Goal: Transaction & Acquisition: Download file/media

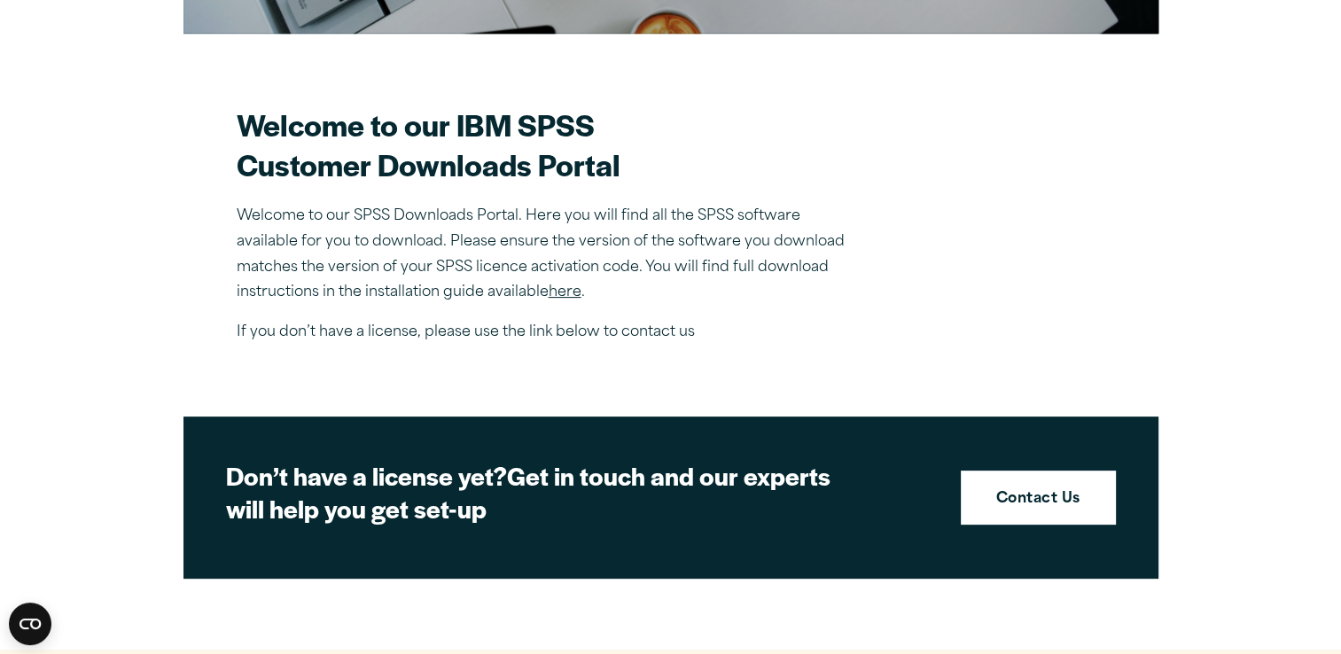
scroll to position [461, 0]
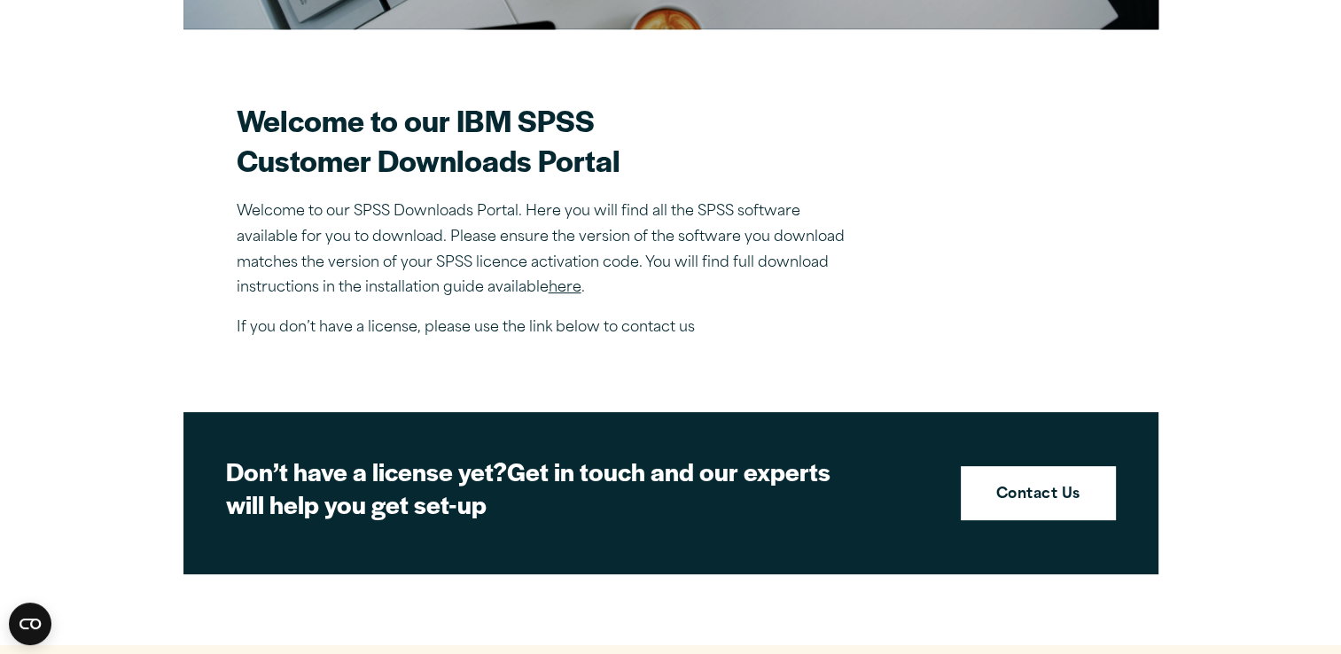
click at [566, 285] on link "here" at bounding box center [565, 288] width 33 height 14
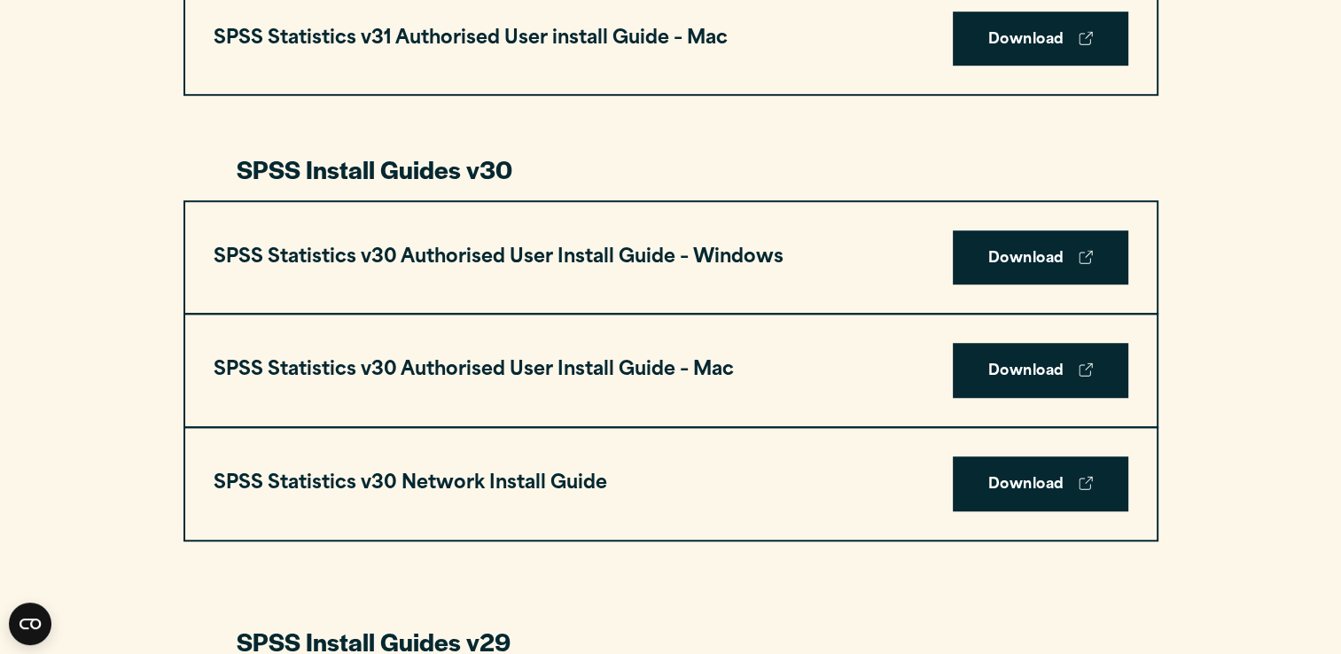
scroll to position [1170, 0]
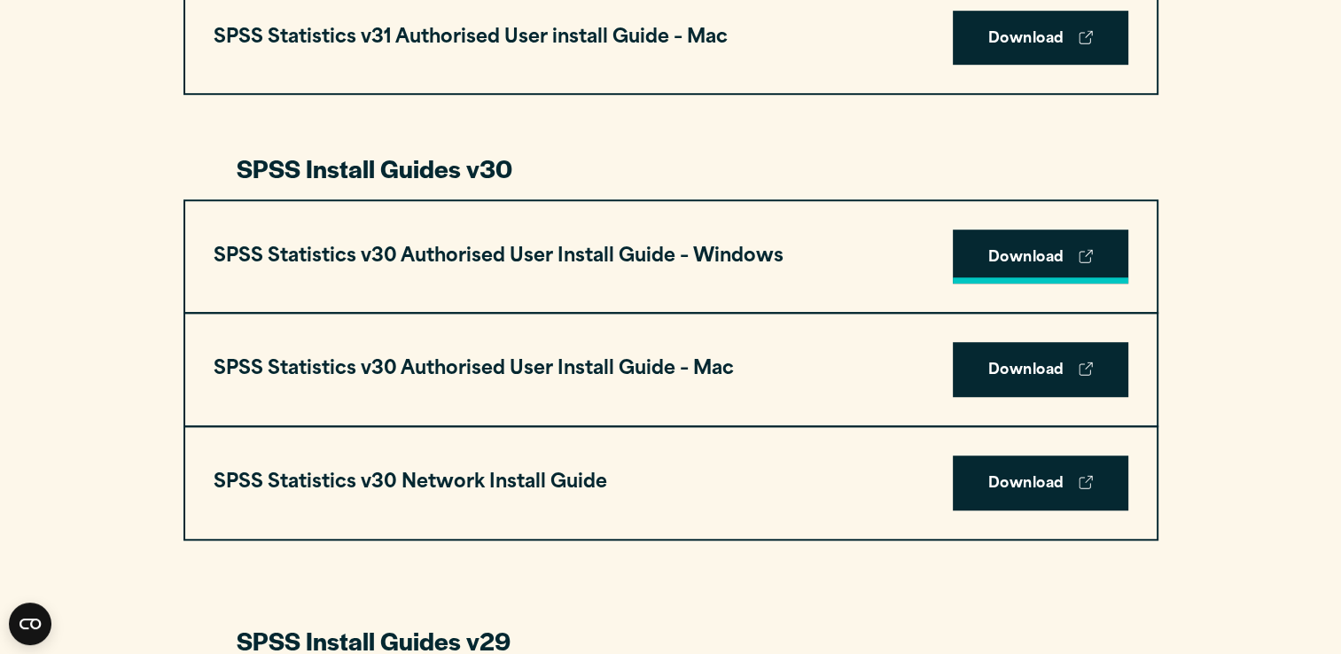
click at [1057, 252] on link "Download" at bounding box center [1041, 257] width 176 height 55
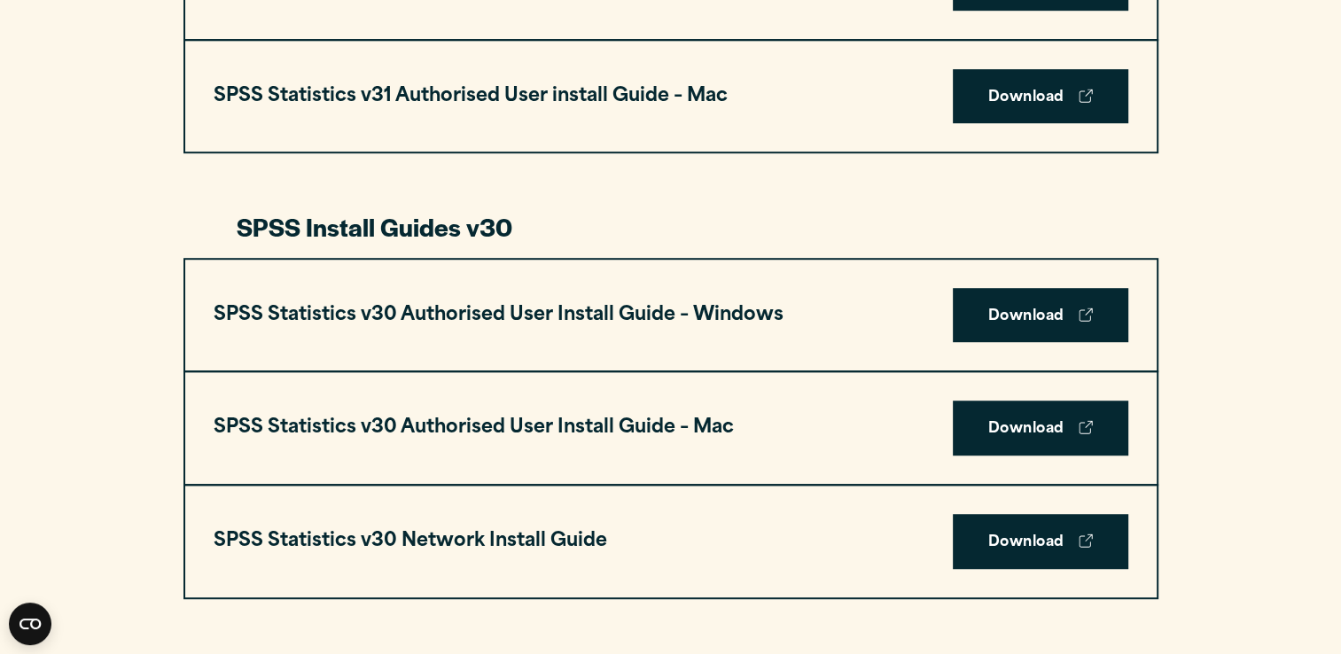
scroll to position [1131, 0]
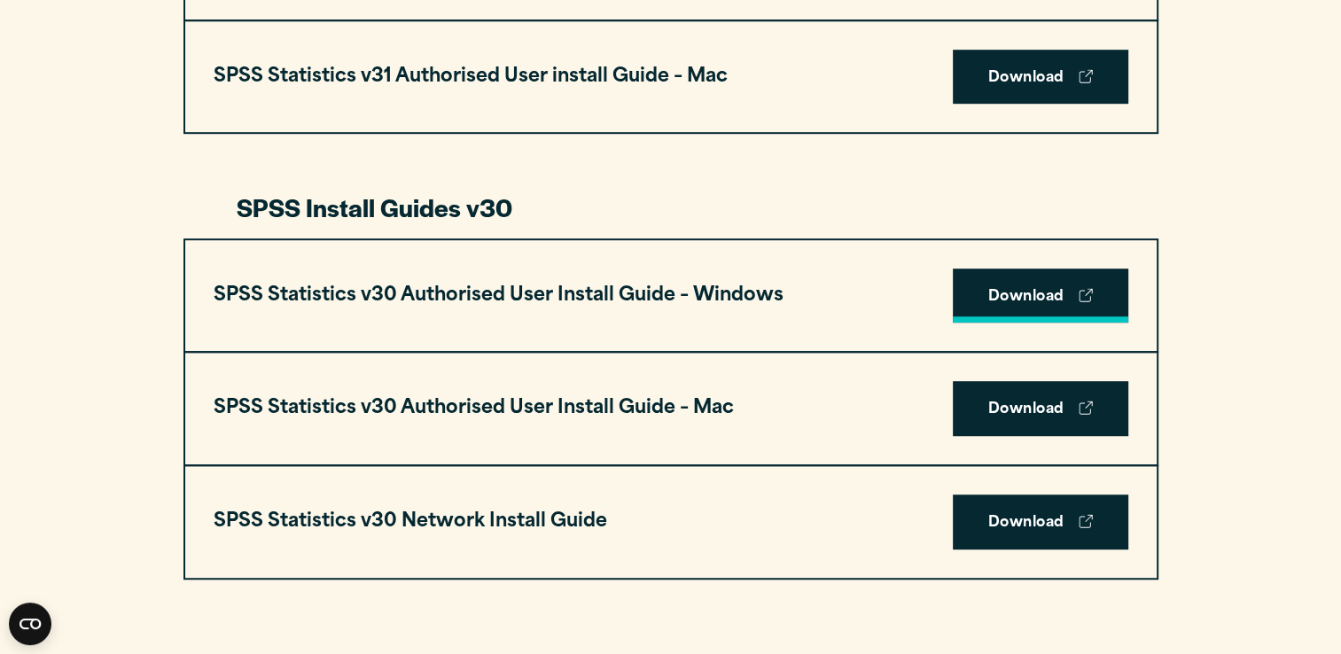
click at [989, 295] on link "Download" at bounding box center [1041, 296] width 176 height 55
click at [975, 307] on link "Download" at bounding box center [1041, 296] width 176 height 55
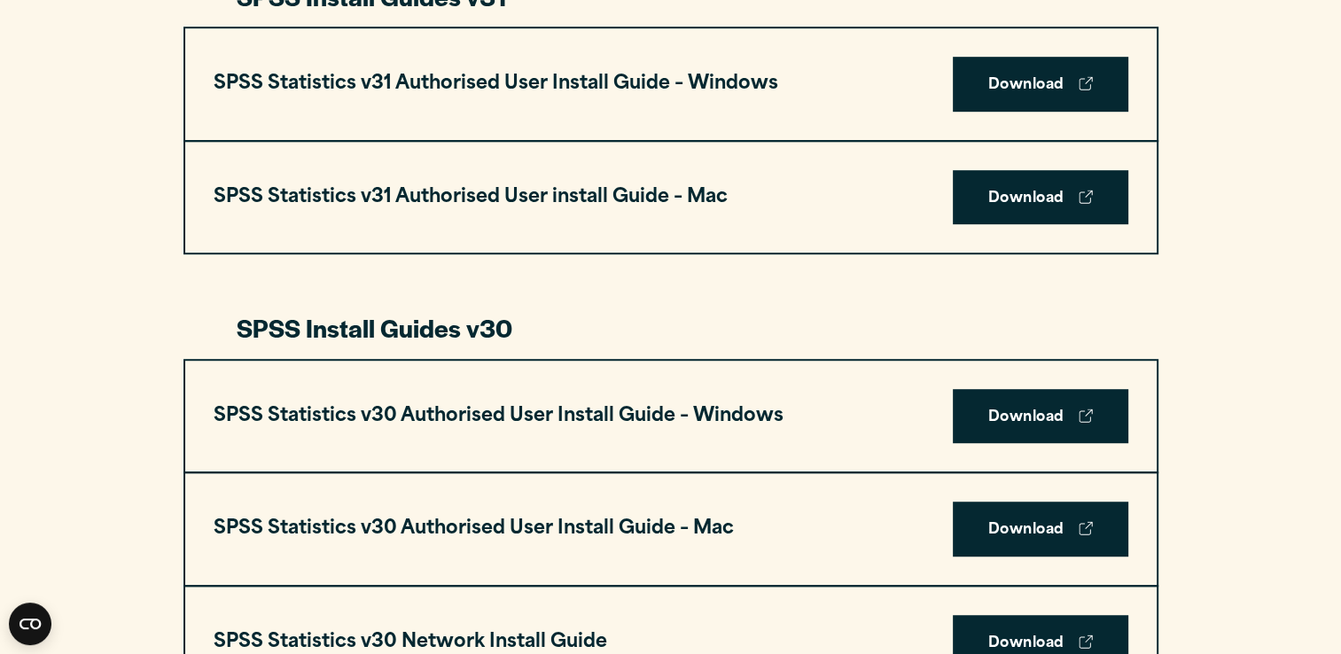
scroll to position [1023, 0]
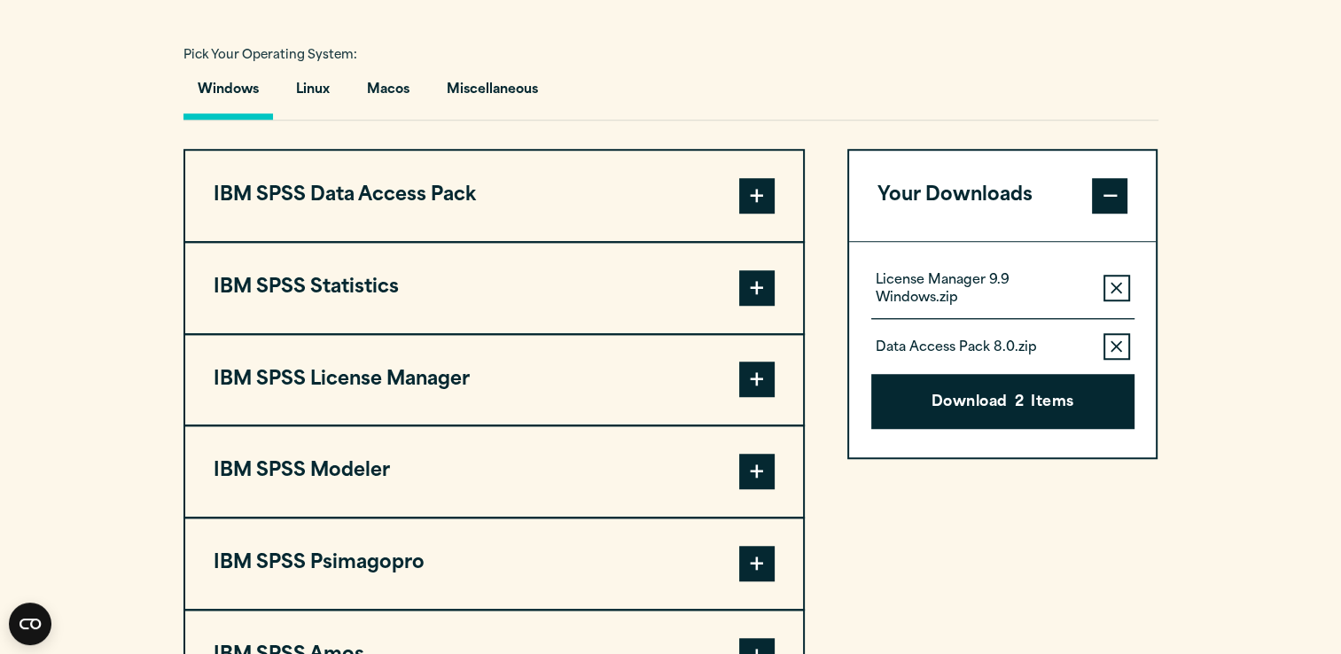
scroll to position [1291, 0]
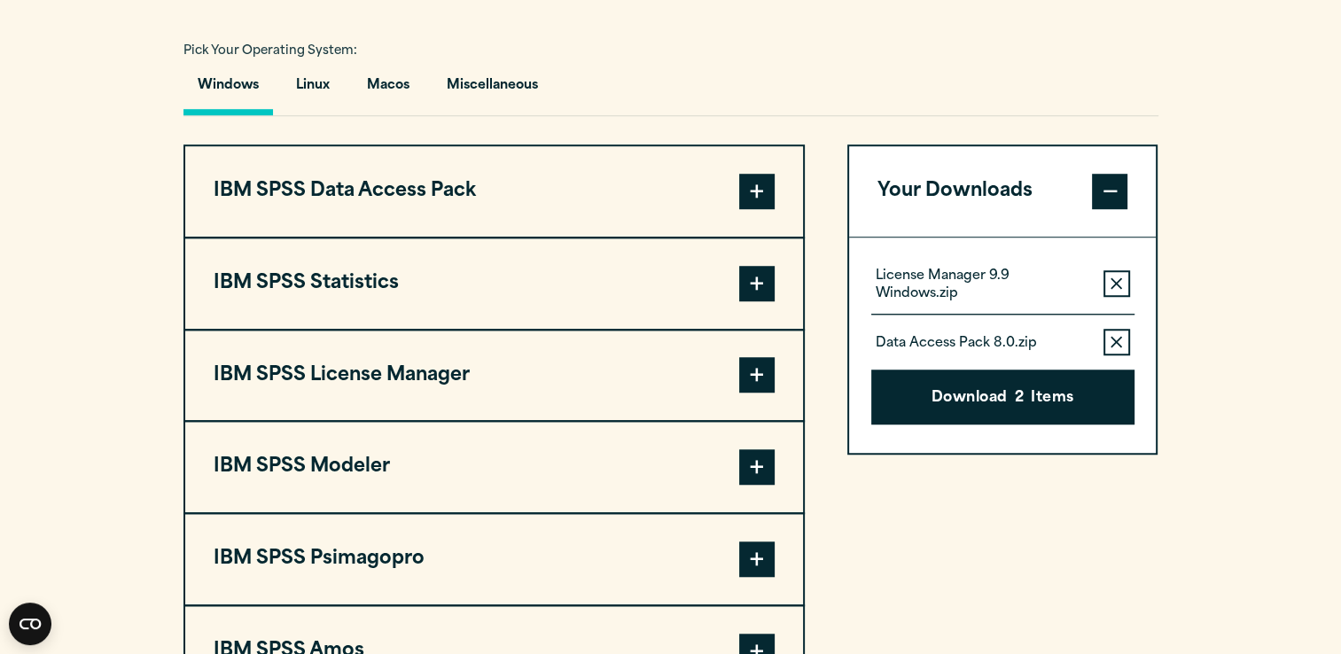
click at [1116, 282] on icon "button" at bounding box center [1117, 283] width 12 height 12
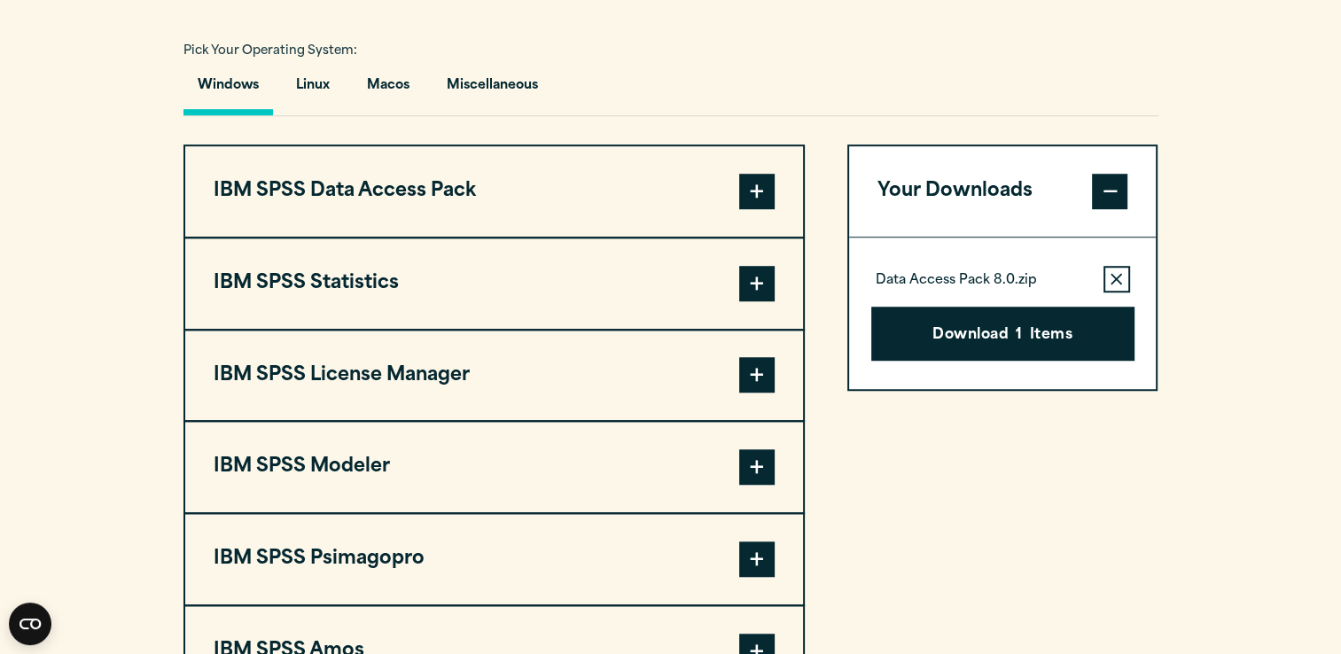
click at [1111, 280] on icon "button" at bounding box center [1117, 279] width 12 height 12
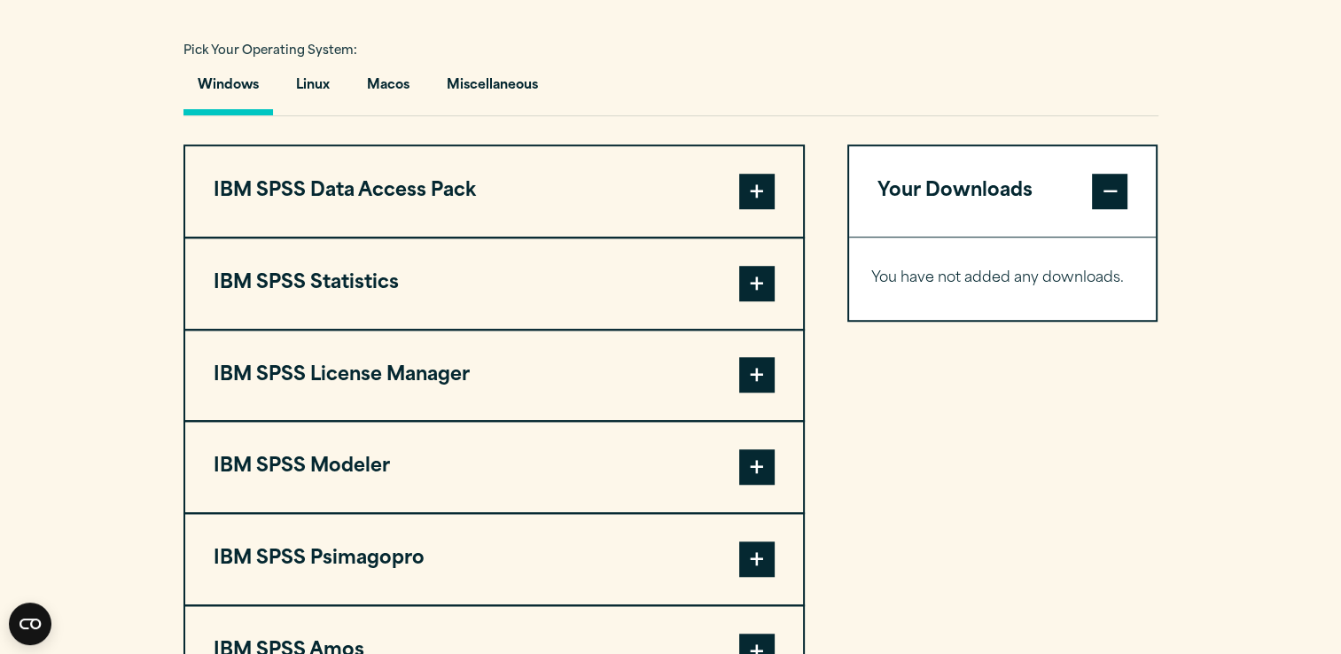
click at [772, 191] on span at bounding box center [756, 191] width 35 height 35
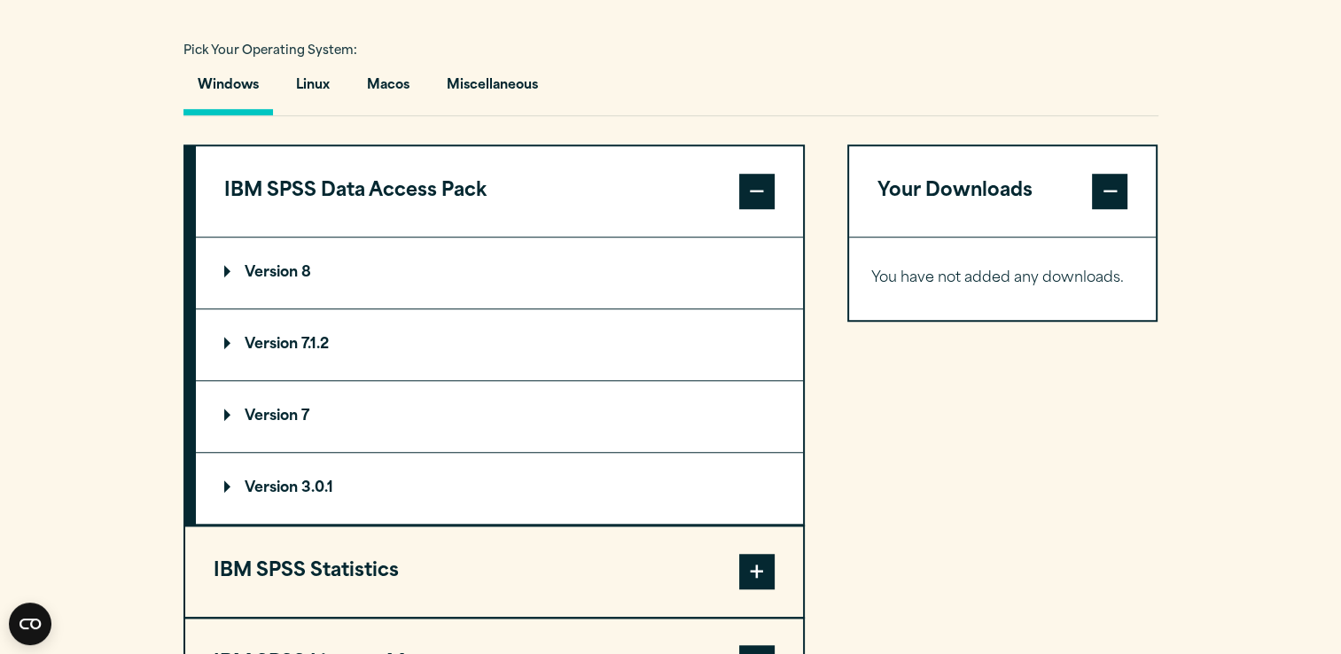
click at [995, 415] on div "Your Downloads You have not added any downloads. Download 0 Items" at bounding box center [1002, 565] width 311 height 842
click at [756, 580] on span at bounding box center [756, 571] width 35 height 35
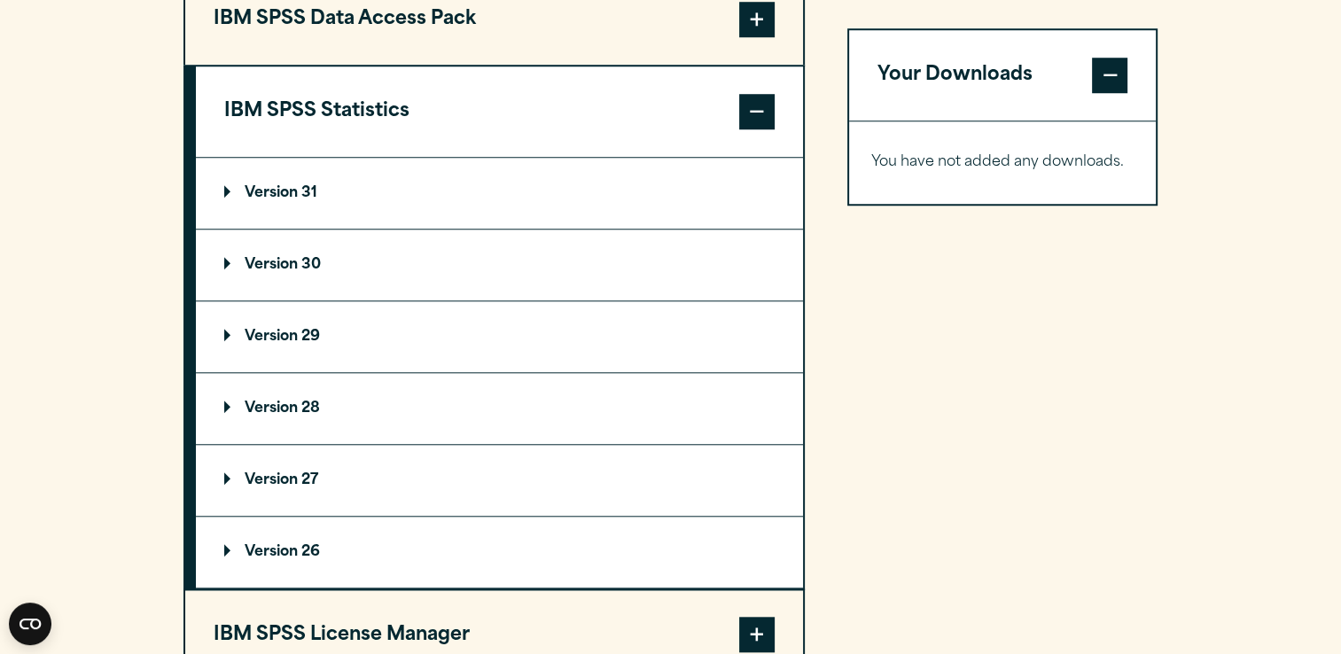
scroll to position [1459, 0]
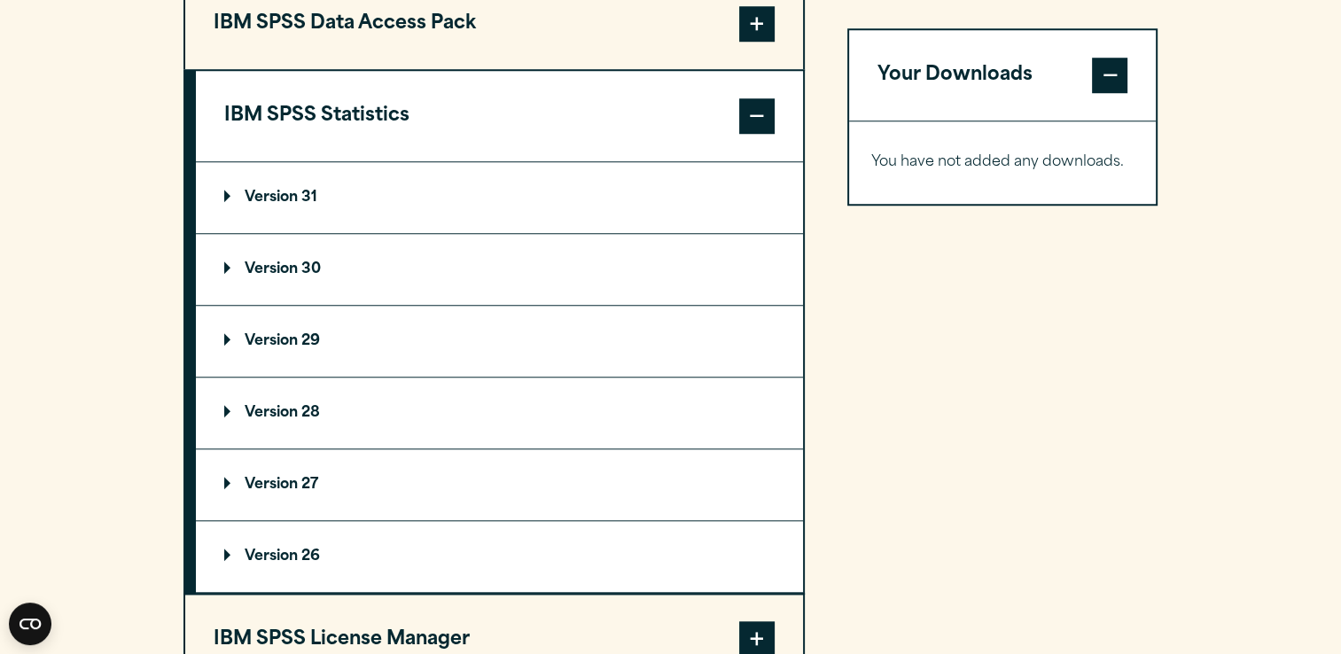
click at [454, 292] on summary "Version 30" at bounding box center [499, 269] width 607 height 71
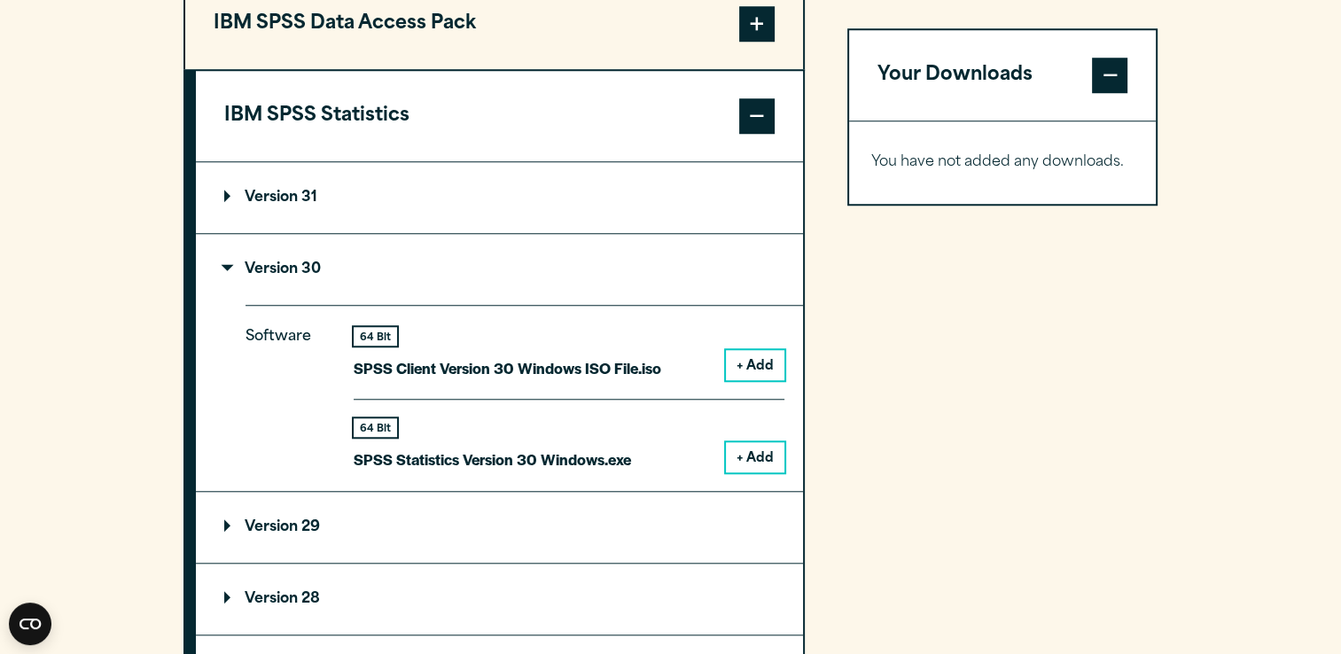
click at [756, 456] on button "+ Add" at bounding box center [755, 457] width 59 height 30
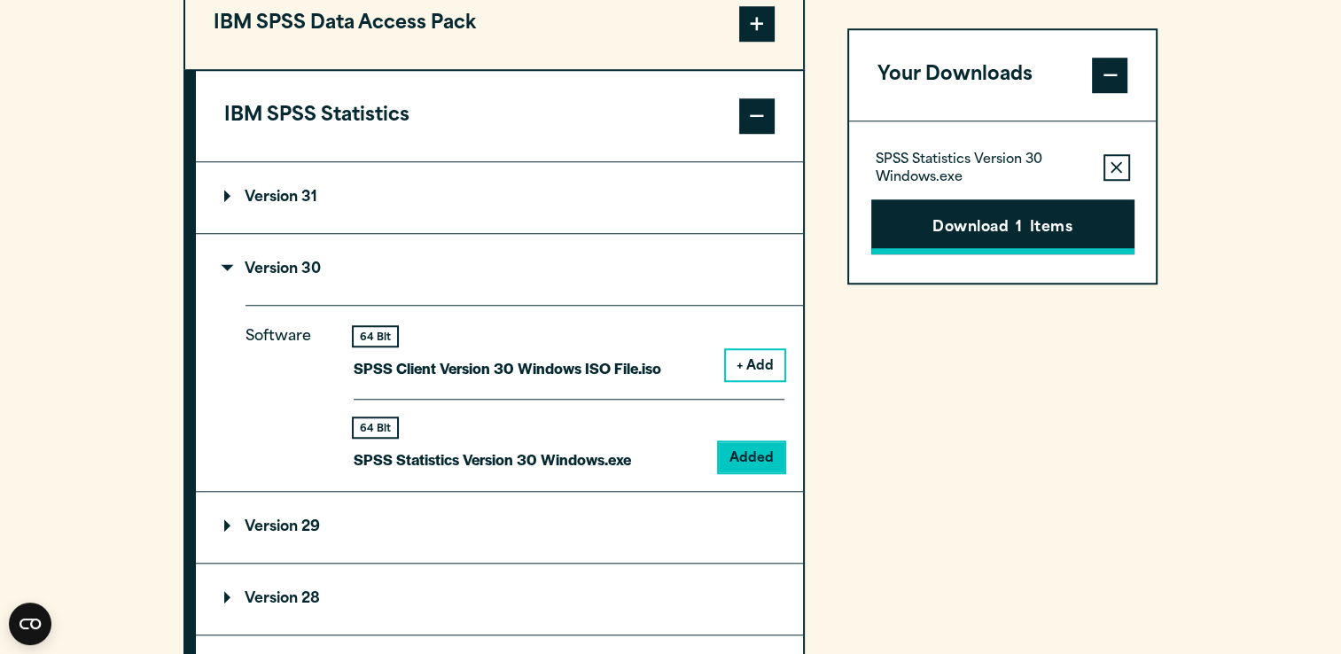
click at [980, 229] on button "Download 1 Items" at bounding box center [1002, 226] width 263 height 55
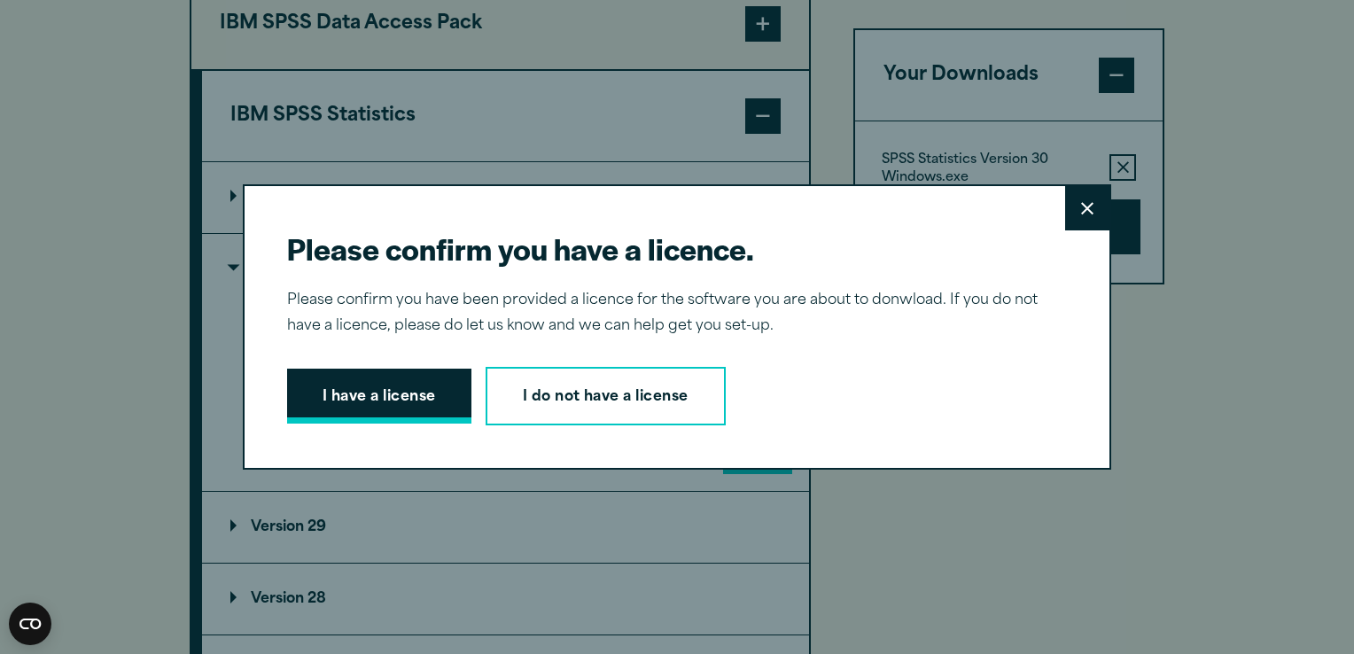
click at [391, 401] on button "I have a license" at bounding box center [379, 396] width 184 height 55
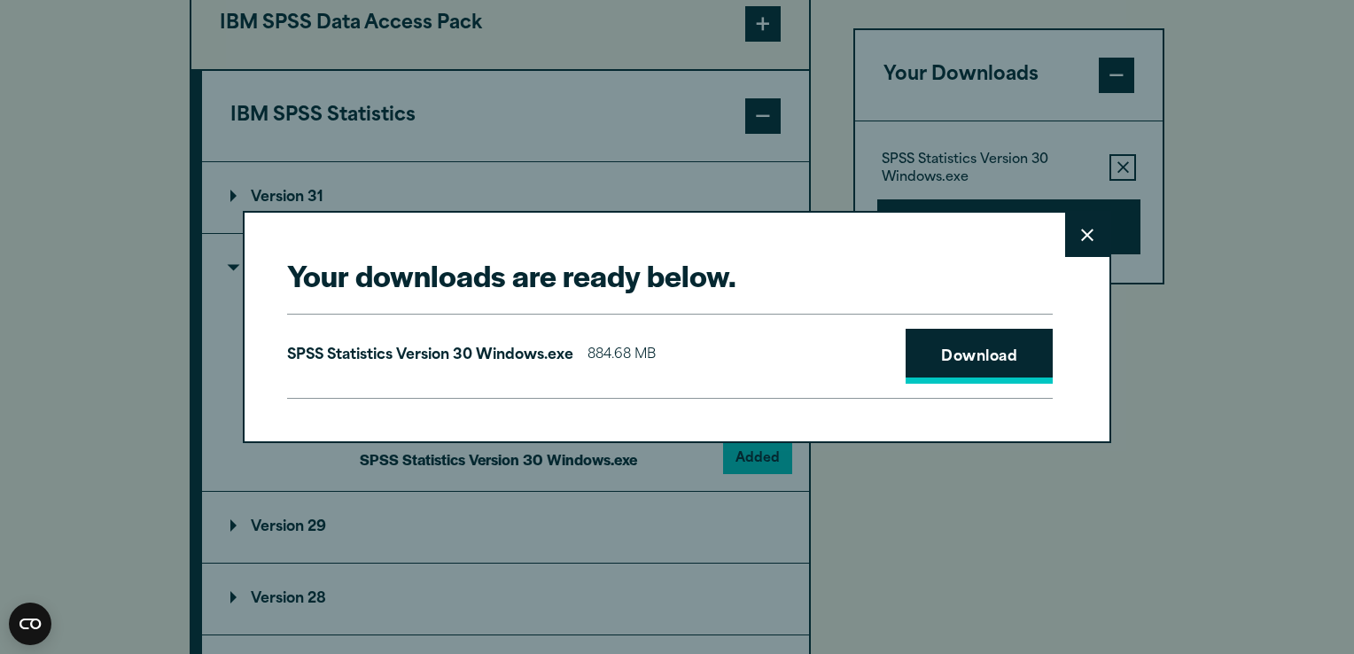
click at [955, 369] on link "Download" at bounding box center [979, 356] width 147 height 55
click at [986, 372] on link "Download" at bounding box center [979, 356] width 147 height 55
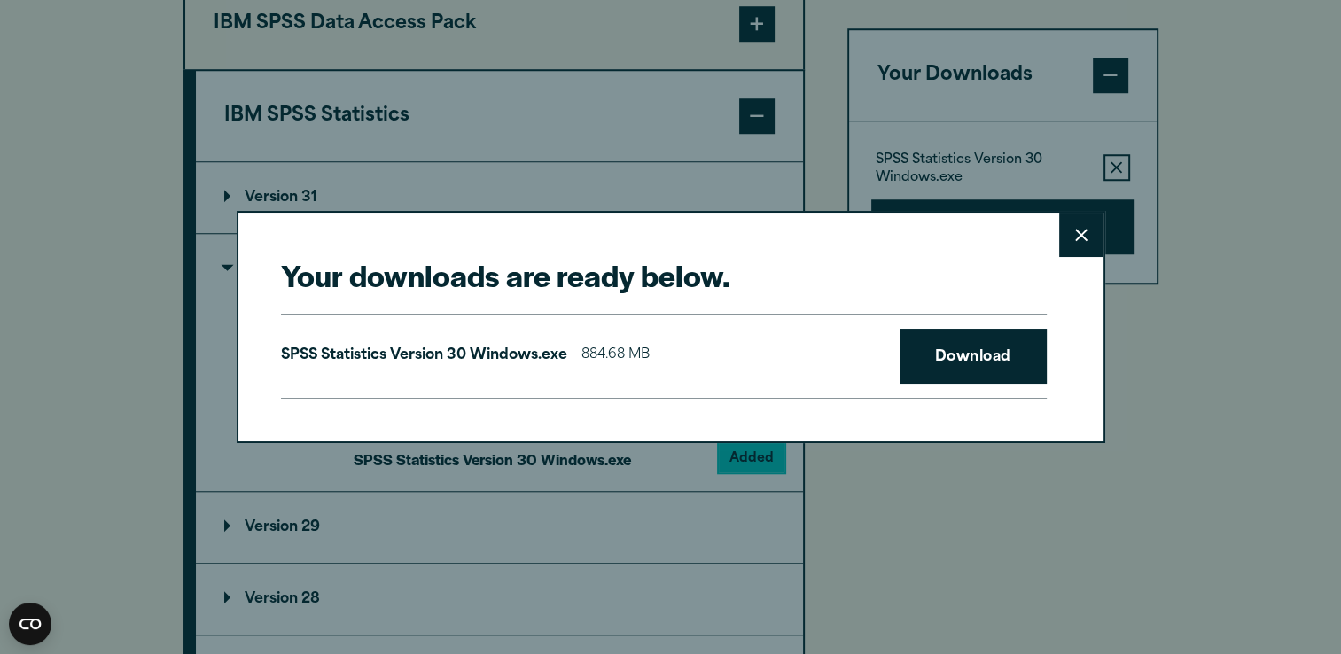
drag, startPoint x: 1068, startPoint y: 240, endPoint x: 1272, endPoint y: 367, distance: 240.1
click at [1272, 367] on div "Your downloads are ready below. Close SPSS Statistics Version 30 Windows.exe 88…" at bounding box center [670, 327] width 1341 height 654
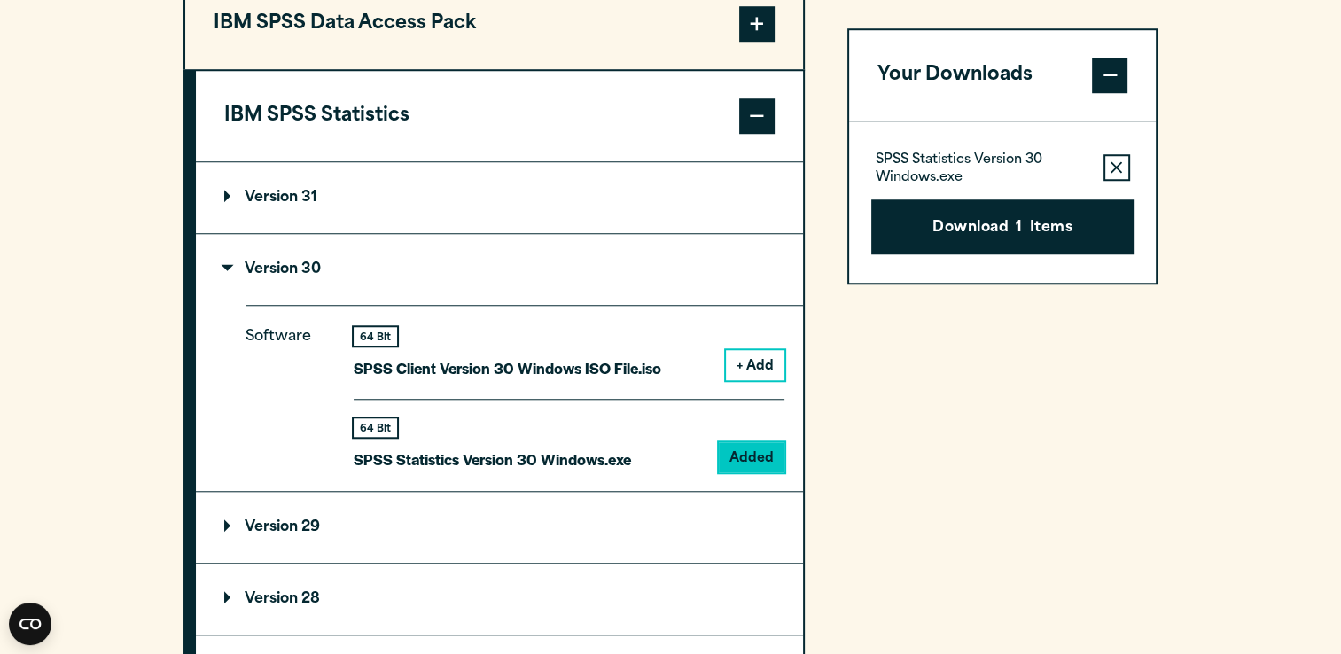
drag, startPoint x: 1138, startPoint y: 155, endPoint x: 1317, endPoint y: 62, distance: 201.8
click at [1317, 62] on section "Select your software downloads Use the table below to find and navigate to your…" at bounding box center [670, 426] width 1341 height 1558
drag, startPoint x: 1268, startPoint y: 0, endPoint x: 979, endPoint y: 347, distance: 451.2
click at [979, 347] on div "Your Downloads SPSS Statistics Version 30 Windows.exe Remove this item from you…" at bounding box center [1002, 563] width 311 height 1172
